Goal: Information Seeking & Learning: Understand process/instructions

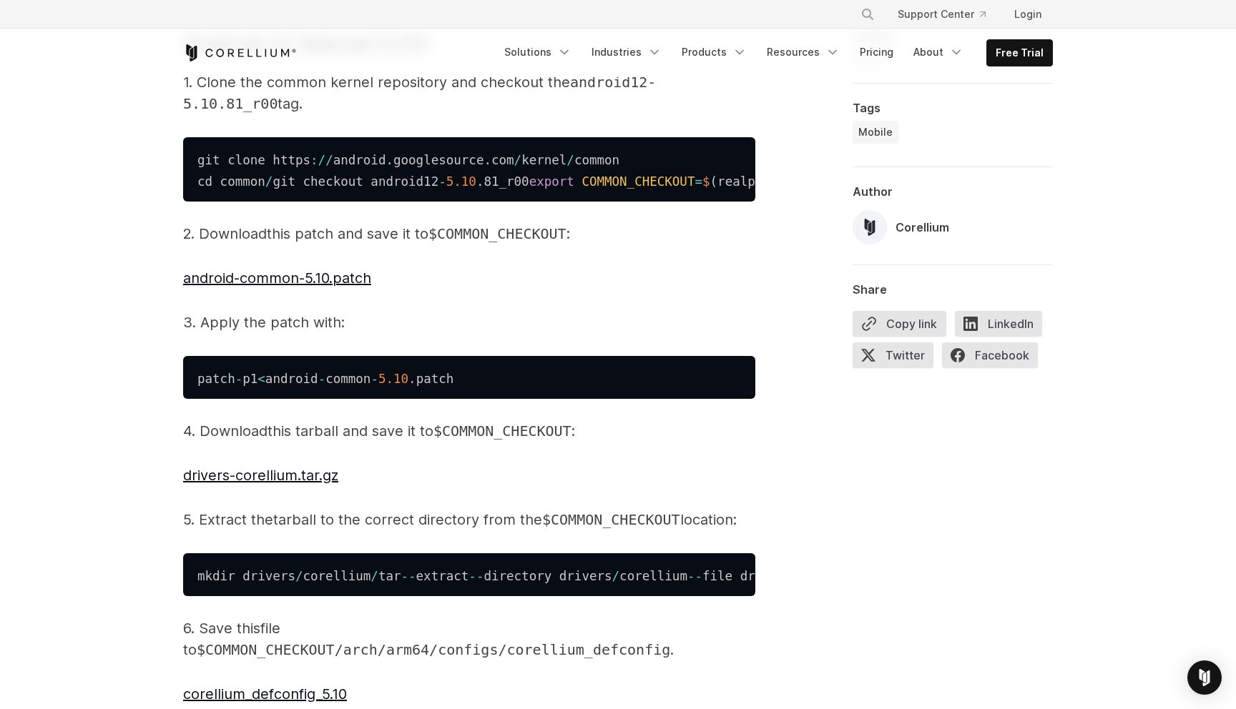
scroll to position [2660, 0]
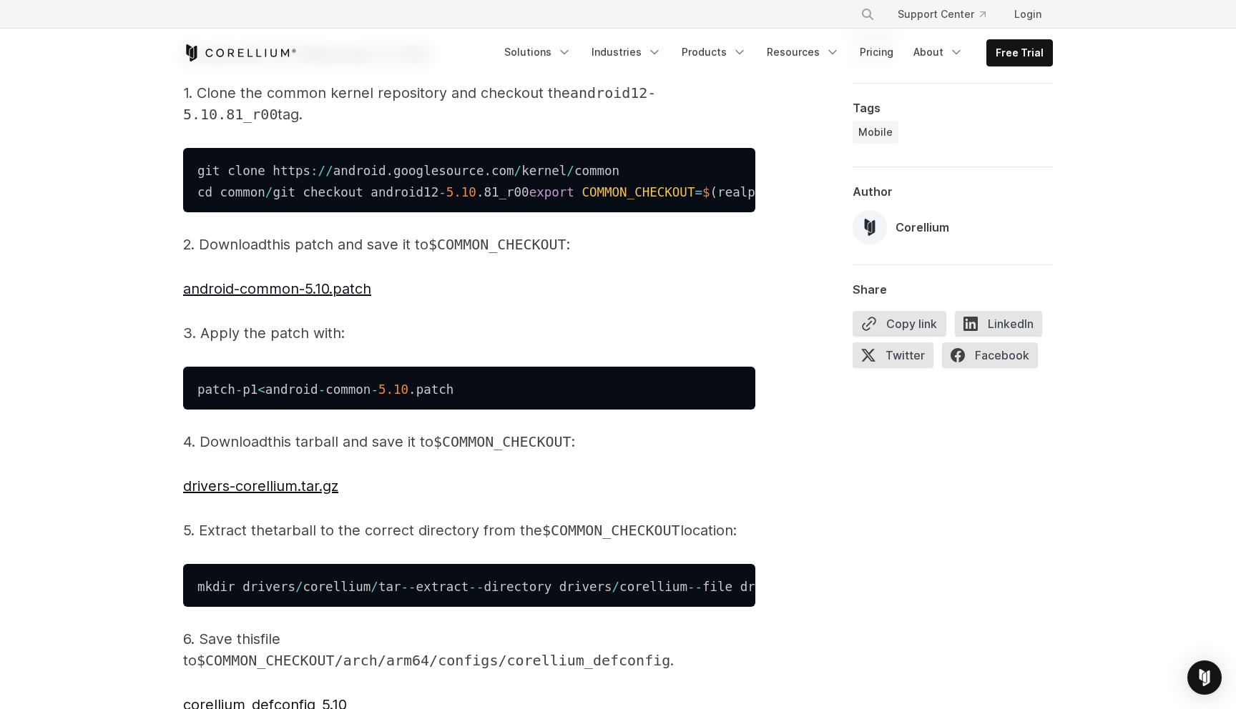
click at [385, 71] on h3 "Android 12 (Kernel 5.10)" at bounding box center [469, 55] width 572 height 32
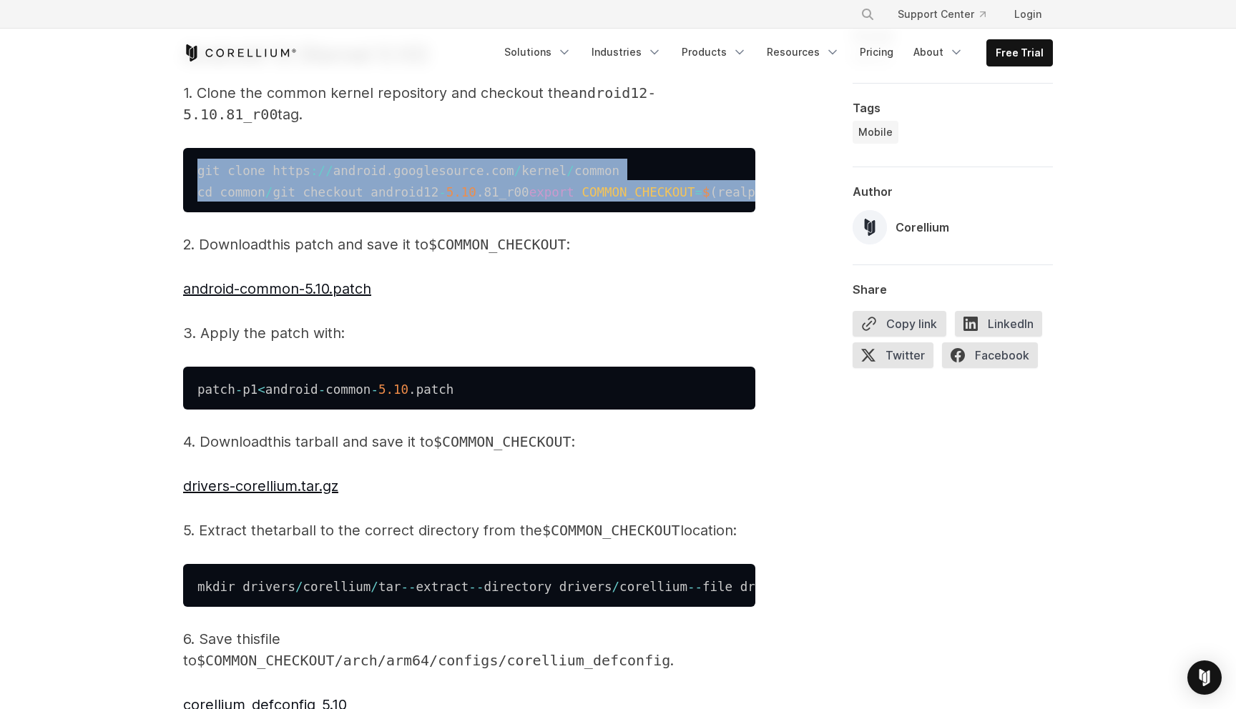
drag, startPoint x: 480, startPoint y: 362, endPoint x: 158, endPoint y: 308, distance: 326.3
click at [158, 308] on div "Build a Custom Kernel for Android on Debian-based Linux Want to build a custom …" at bounding box center [618, 537] width 1236 height 6241
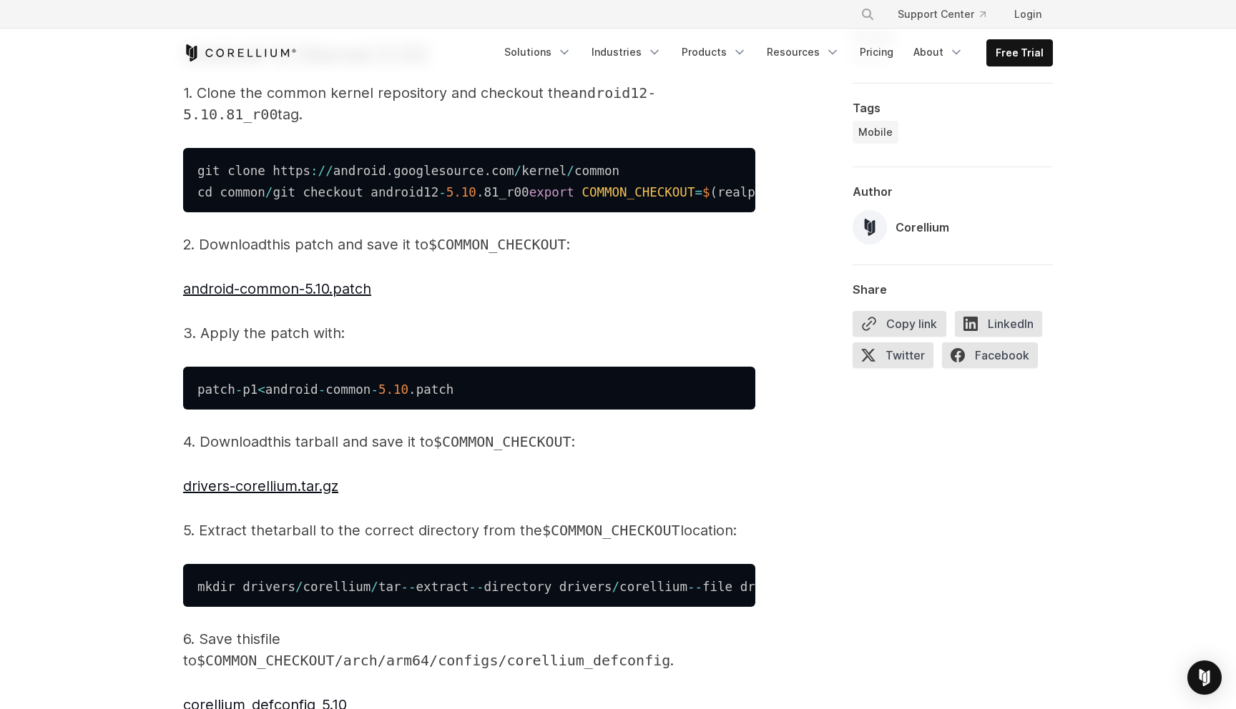
click at [446, 199] on span "5.10" at bounding box center [461, 192] width 30 height 14
click at [420, 199] on code "git clone https : / / android . googlesource . com / kernel / common cd common …" at bounding box center [494, 181] width 595 height 36
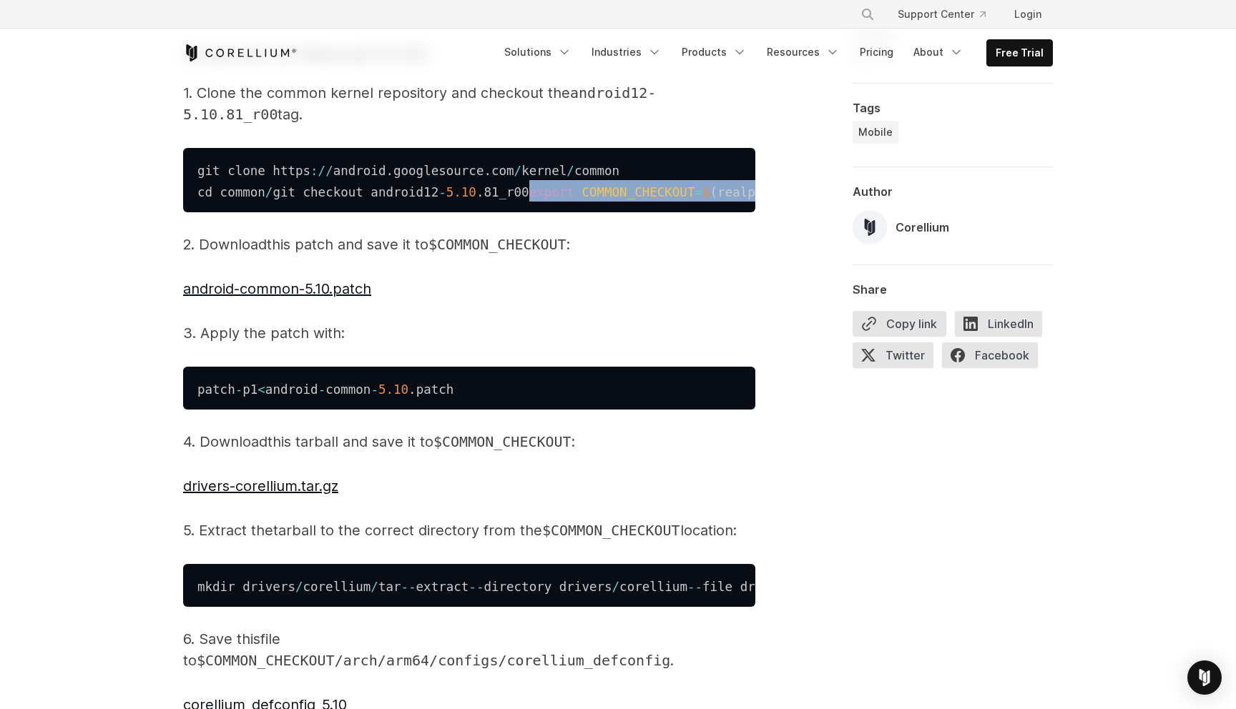
click at [420, 199] on code "git clone https : / / android . googlesource . com / kernel / common cd common …" at bounding box center [494, 181] width 595 height 36
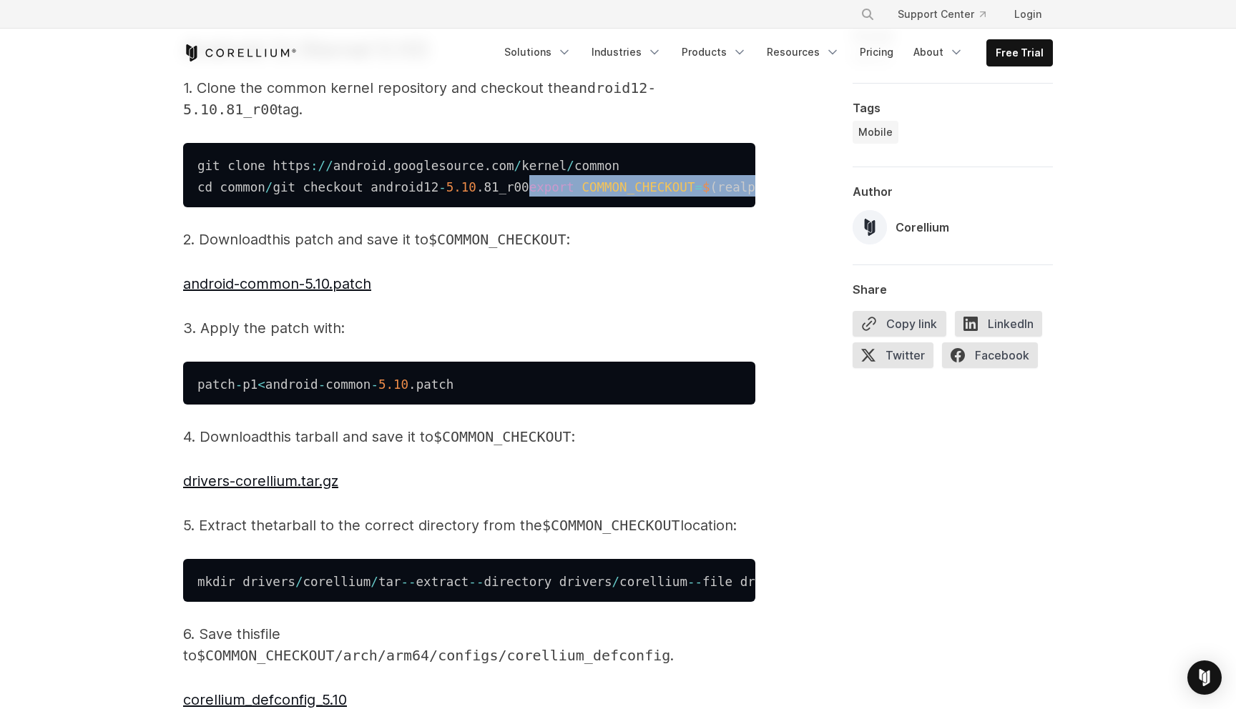
scroll to position [2641, 0]
